Goal: Task Accomplishment & Management: Use online tool/utility

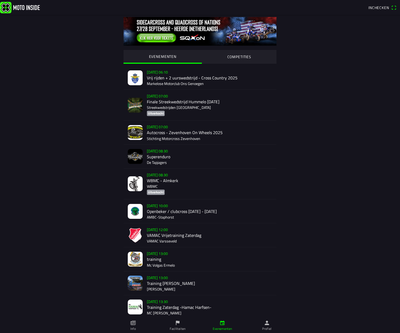
click at [137, 259] on img at bounding box center [135, 259] width 15 height 15
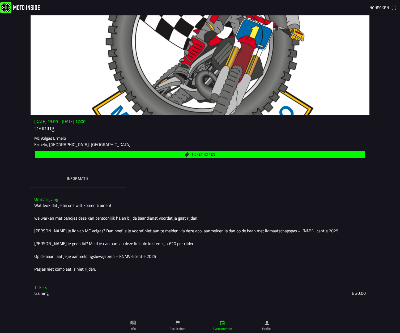
click at [174, 325] on link "Faciliteiten" at bounding box center [178, 326] width 45 height 15
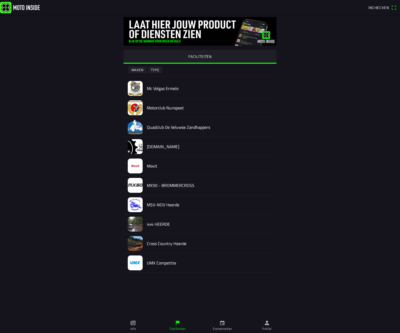
click at [136, 90] on img at bounding box center [135, 88] width 15 height 15
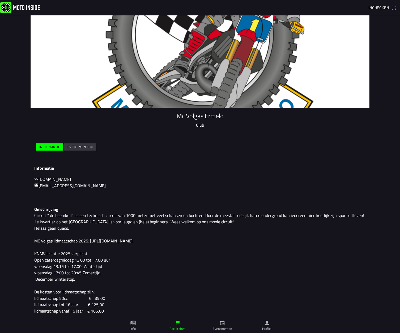
scroll to position [7, 0]
click at [0, 0] on slot "Evenementen" at bounding box center [0, 0] width 0 height 0
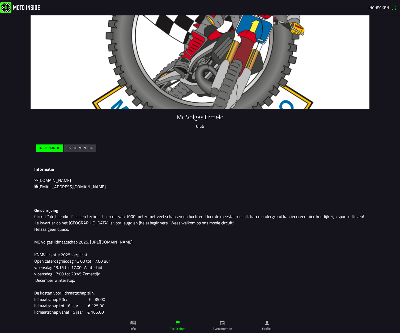
scroll to position [5, 0]
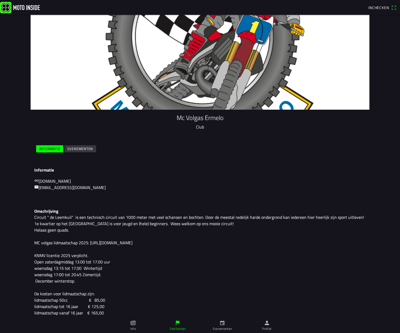
click at [0, 0] on slot "Evenementen" at bounding box center [0, 0] width 0 height 0
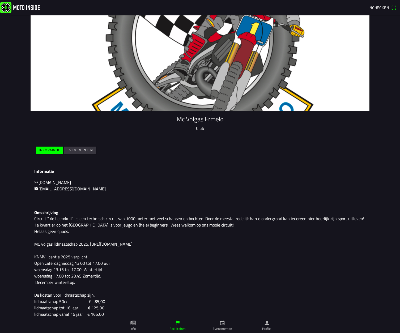
scroll to position [3, 0]
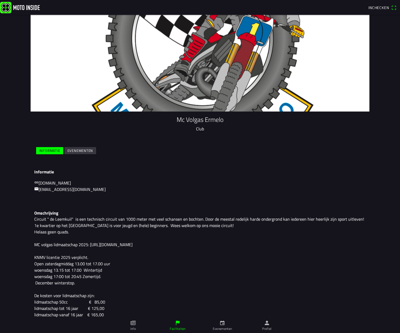
click at [0, 0] on slot "Evenementen" at bounding box center [0, 0] width 0 height 0
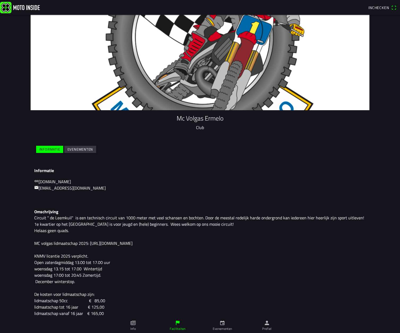
click at [0, 0] on slot "Evenementen" at bounding box center [0, 0] width 0 height 0
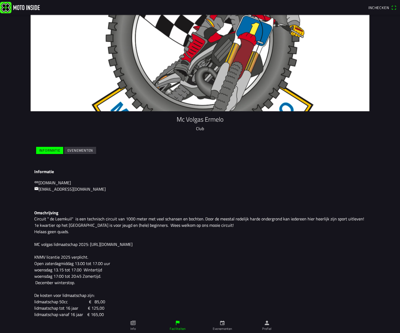
click at [219, 324] on link "Evenementen" at bounding box center [222, 326] width 45 height 15
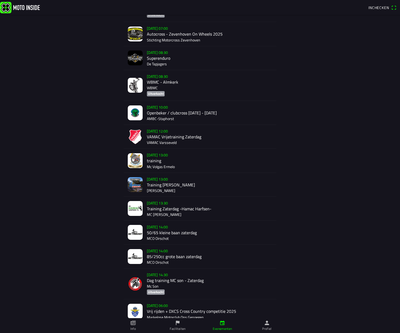
scroll to position [99, 0]
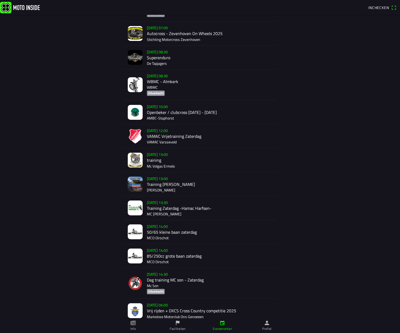
click at [137, 161] on img at bounding box center [135, 160] width 15 height 15
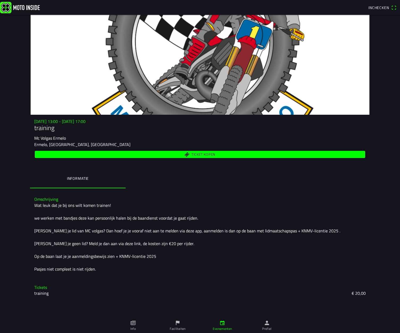
click at [382, 7] on span "Inchecken" at bounding box center [379, 8] width 21 height 6
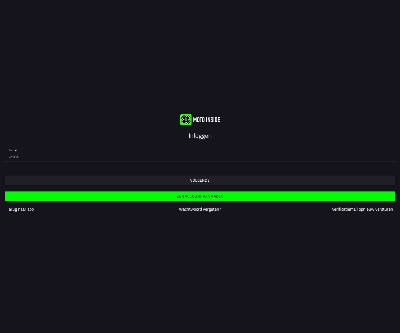
click at [389, 156] on input "email" at bounding box center [200, 156] width 383 height 11
type input "[PERSON_NAME][EMAIL_ADDRESS][DOMAIN_NAME]"
click at [277, 179] on span "Volgende" at bounding box center [200, 181] width 383 height 10
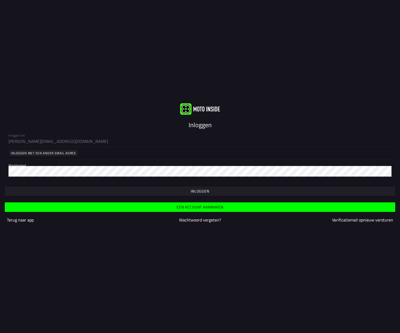
click at [0, 0] on slot "Inloggen" at bounding box center [0, 0] width 0 height 0
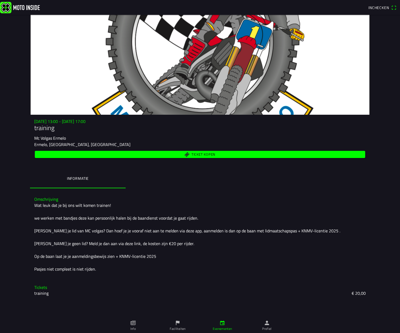
click at [225, 324] on icon "calendar" at bounding box center [223, 323] width 6 height 6
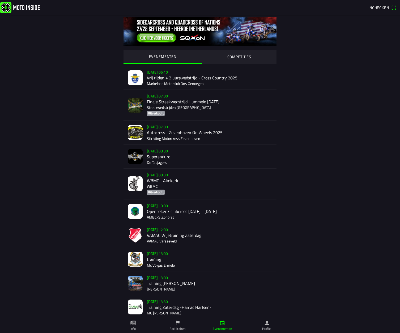
click at [137, 257] on img at bounding box center [135, 259] width 15 height 15
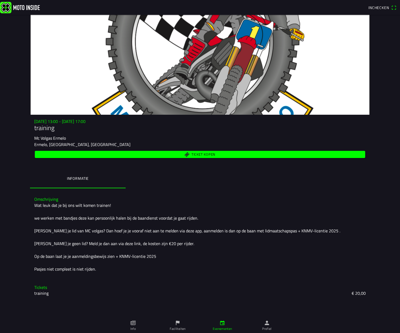
click at [377, 7] on span "Inchecken" at bounding box center [379, 8] width 21 height 6
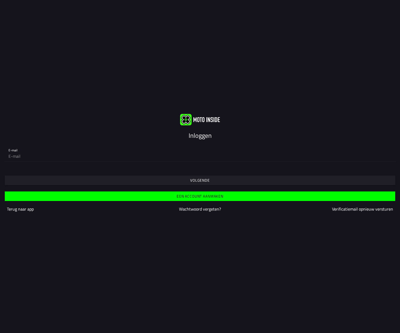
click at [0, 0] on slot "Volgende" at bounding box center [0, 0] width 0 height 0
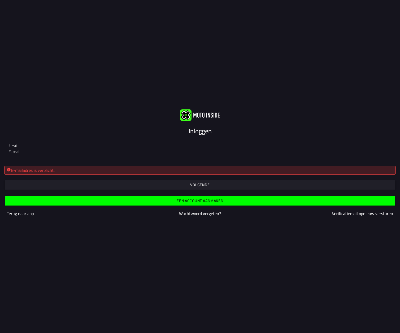
click at [17, 170] on div "E-mailadres is verplicht." at bounding box center [200, 170] width 387 height 6
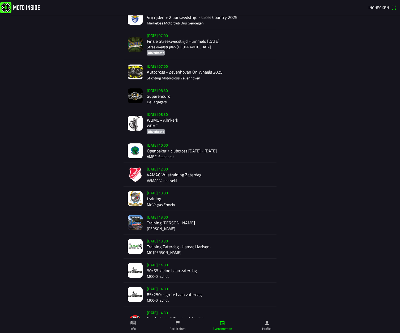
scroll to position [64, 0]
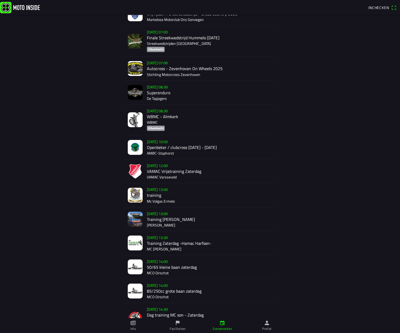
click at [130, 193] on img at bounding box center [135, 195] width 15 height 15
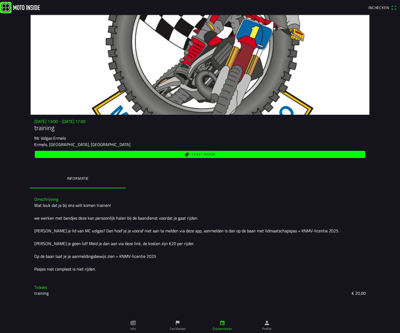
click at [379, 6] on span "Inchecken" at bounding box center [379, 8] width 21 height 6
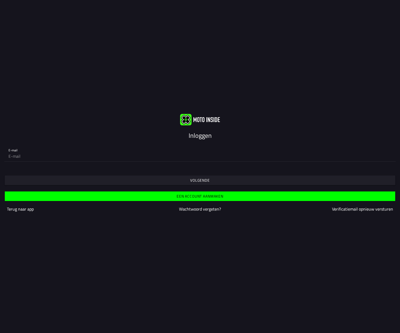
type input "[PERSON_NAME][EMAIL_ADDRESS][DOMAIN_NAME]"
click at [96, 181] on span "Volgende" at bounding box center [200, 181] width 383 height 10
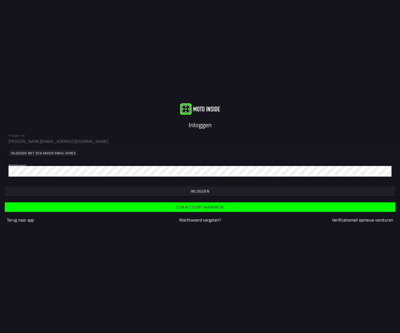
click at [0, 0] on slot "Wachtwoord vergeten?" at bounding box center [0, 0] width 0 height 0
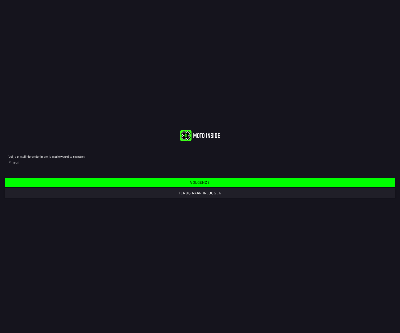
click at [0, 0] on slot "Terug naar inloggen" at bounding box center [0, 0] width 0 height 0
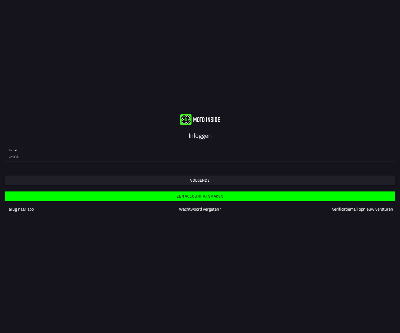
click at [0, 0] on slot "Wachtwoord vergeten?" at bounding box center [0, 0] width 0 height 0
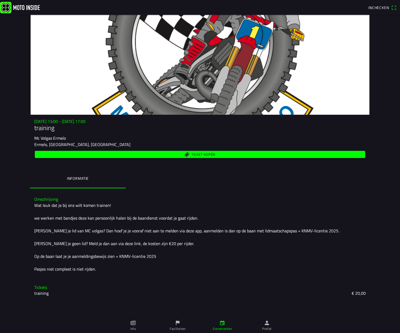
click at [223, 324] on icon "calendar" at bounding box center [222, 323] width 5 height 5
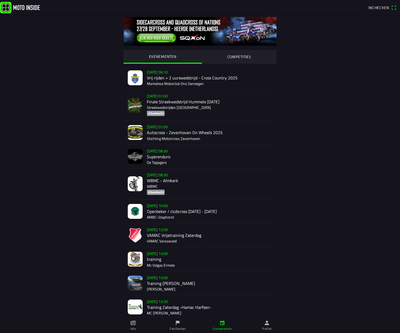
click at [142, 259] on img at bounding box center [135, 259] width 15 height 15
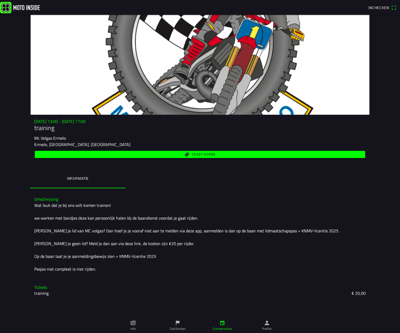
click at [376, 155] on main "[DATE] 13:00 - [DATE] 17:00 training Mc Volgas Ermelo Ermelo, [GEOGRAPHIC_DATA]…" at bounding box center [200, 174] width 400 height 319
click at [178, 325] on icon "flag" at bounding box center [178, 323] width 6 height 6
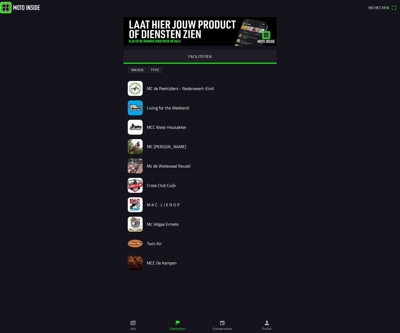
click at [131, 225] on img at bounding box center [135, 224] width 15 height 15
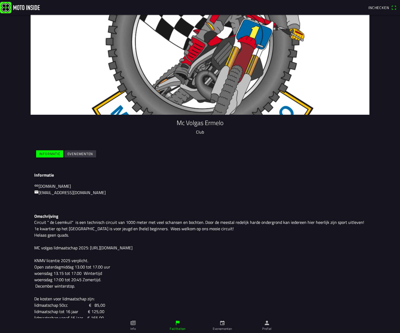
click at [0, 0] on slot "Evenementen" at bounding box center [0, 0] width 0 height 0
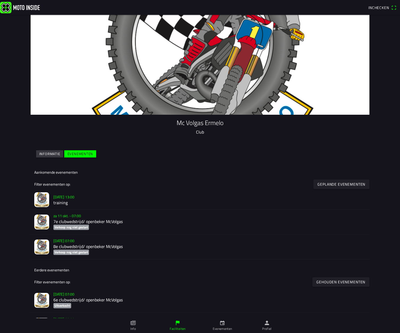
click at [38, 198] on img at bounding box center [41, 199] width 15 height 15
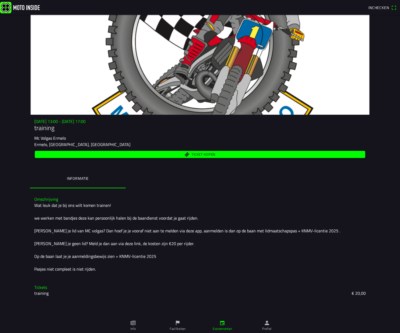
click at [379, 6] on span "Inchecken" at bounding box center [379, 8] width 21 height 6
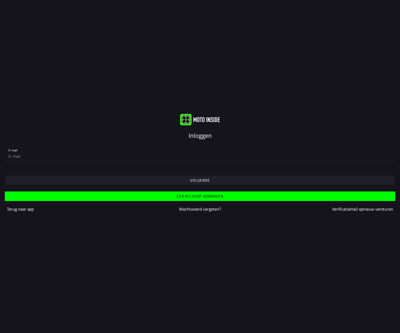
type input "[PERSON_NAME][EMAIL_ADDRESS][DOMAIN_NAME]"
click at [389, 156] on input "[PERSON_NAME][EMAIL_ADDRESS][DOMAIN_NAME]" at bounding box center [200, 156] width 383 height 11
click at [389, 155] on input "[PERSON_NAME][EMAIL_ADDRESS][DOMAIN_NAME]" at bounding box center [200, 156] width 383 height 11
click at [0, 0] on slot "Volgende" at bounding box center [0, 0] width 0 height 0
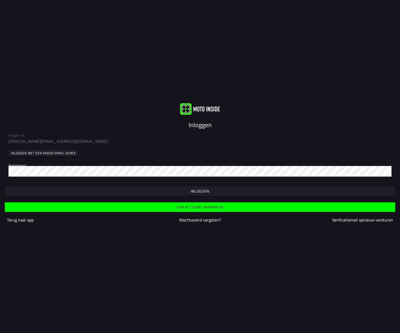
click at [0, 0] on slot "Inloggen" at bounding box center [0, 0] width 0 height 0
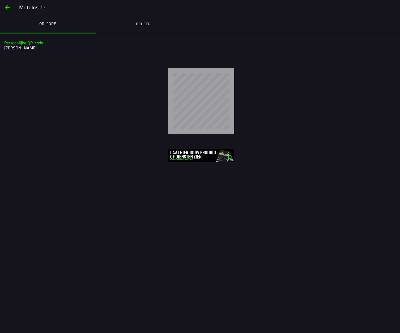
click at [8, 8] on span "button" at bounding box center [7, 7] width 6 height 13
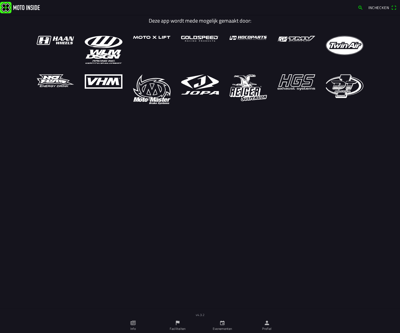
click at [224, 325] on icon "calendar" at bounding box center [223, 323] width 6 height 6
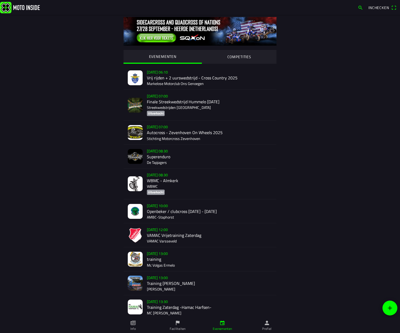
click at [136, 259] on img at bounding box center [135, 259] width 15 height 15
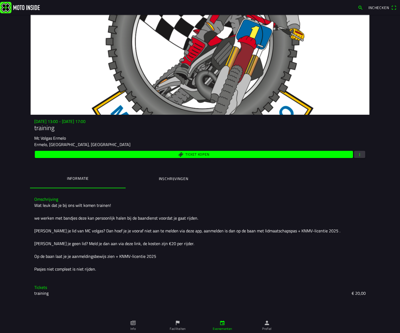
click at [361, 154] on span "button" at bounding box center [360, 154] width 5 height 7
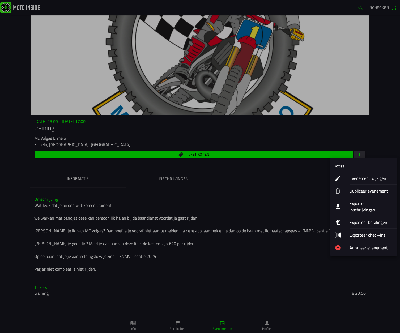
click at [340, 204] on icon "download" at bounding box center [338, 207] width 6 height 6
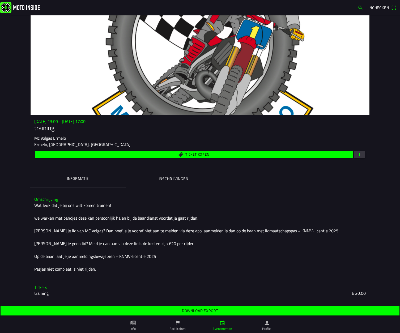
click at [0, 0] on slot "Download export" at bounding box center [0, 0] width 0 height 0
